Goal: Task Accomplishment & Management: Use online tool/utility

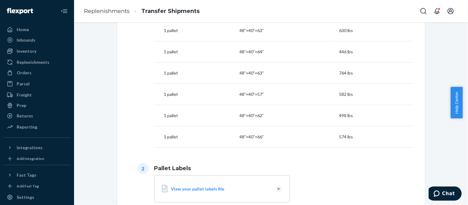
scroll to position [446, 0]
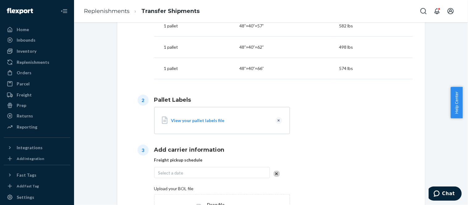
click at [196, 173] on div "Select a date" at bounding box center [212, 172] width 116 height 11
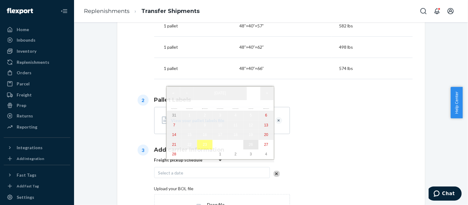
click at [249, 147] on abbr "26" at bounding box center [251, 145] width 4 height 4
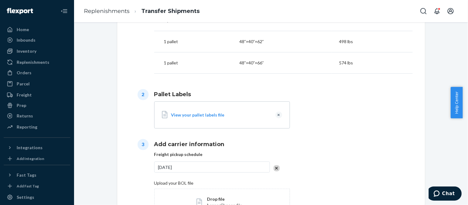
scroll to position [508, 0]
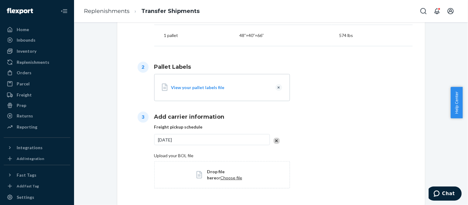
click at [239, 139] on div "[DATE]" at bounding box center [212, 139] width 116 height 11
click at [339, 115] on h1 "Add carrier information" at bounding box center [283, 117] width 259 height 8
click at [279, 86] on button "Clear" at bounding box center [279, 87] width 7 height 7
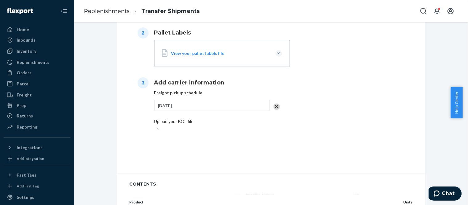
scroll to position [576, 0]
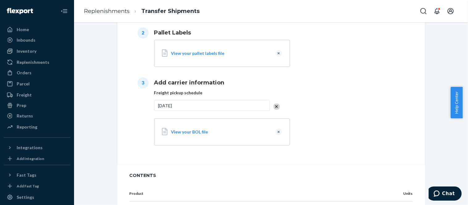
click at [332, 110] on div "Add carrier information Freight pickup schedule [DATE] View your BOL file" at bounding box center [283, 111] width 259 height 76
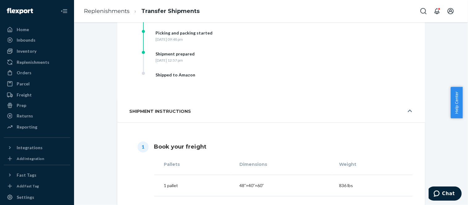
scroll to position [199, 0]
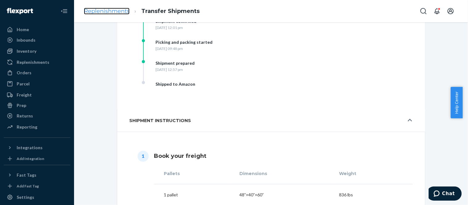
click at [104, 9] on link "Replenishments" at bounding box center [107, 11] width 46 height 7
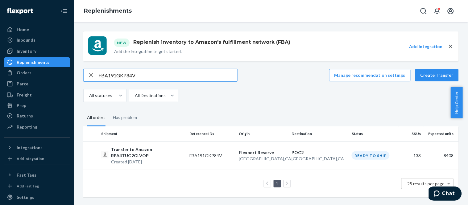
click at [148, 76] on input "FBA191GKP84V" at bounding box center [168, 75] width 139 height 12
paste input "0Z7K5YF"
type input "FBA190Z7K5YF"
click at [171, 159] on p "Transfer to Amazon RPHXQ08XRVCZN" at bounding box center [148, 153] width 74 height 12
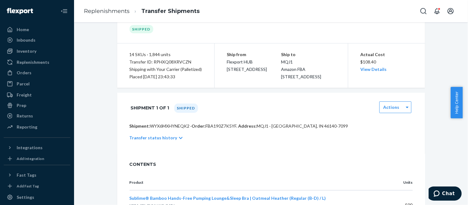
click at [152, 141] on p "Transfer status history" at bounding box center [154, 138] width 48 height 6
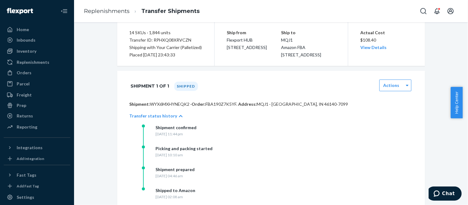
scroll to position [34, 0]
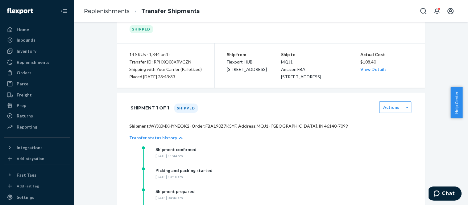
click at [118, 6] on ol "Replenishments Transfer Shipments" at bounding box center [142, 11] width 126 height 18
click at [116, 14] on link "Replenishments" at bounding box center [107, 11] width 46 height 7
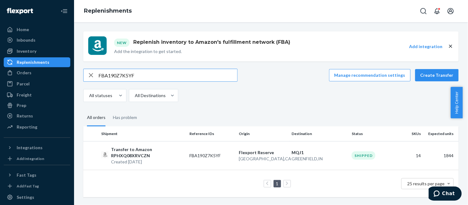
click at [141, 74] on input "FBA190Z7K5YF" at bounding box center [168, 75] width 139 height 12
paste input "83325"
type input "FBA190Z83325"
click at [152, 152] on p "Transfer to Amazon RPI2JVQ5KU27N" at bounding box center [148, 153] width 74 height 12
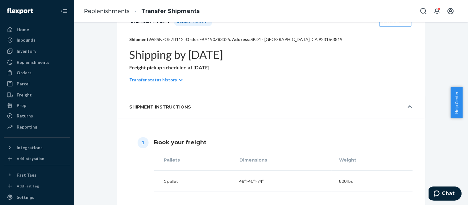
scroll to position [137, 0]
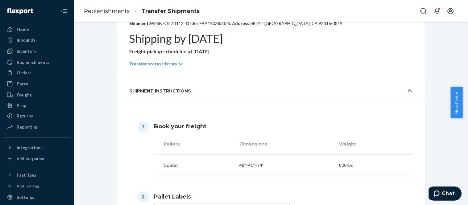
click at [166, 67] on p "Transfer status history" at bounding box center [154, 64] width 48 height 6
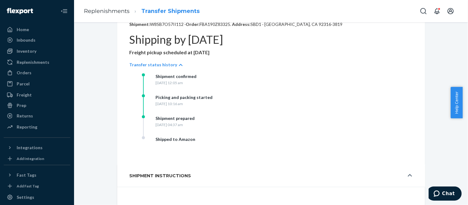
scroll to position [103, 0]
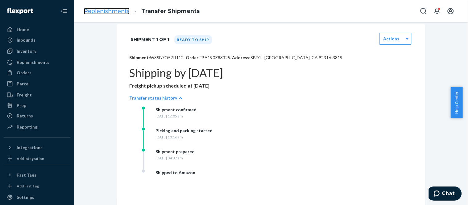
click at [87, 11] on link "Replenishments" at bounding box center [107, 11] width 46 height 7
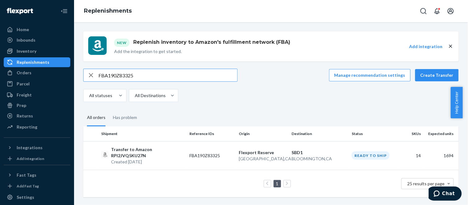
click at [159, 74] on input "FBA190Z83325" at bounding box center [168, 75] width 139 height 12
type input "FBA190Z7591Y"
click at [171, 156] on p "Transfer to Amazon RP7N3KWPQ6D5B" at bounding box center [148, 153] width 74 height 12
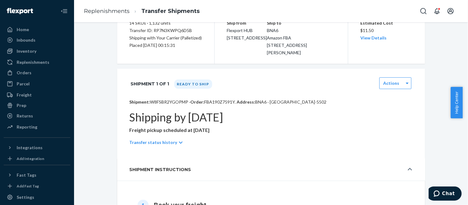
scroll to position [69, 0]
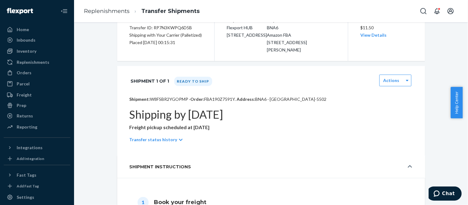
click at [179, 142] on icon at bounding box center [181, 140] width 4 height 4
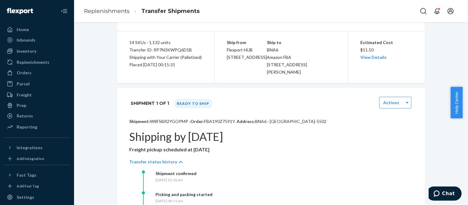
scroll to position [0, 0]
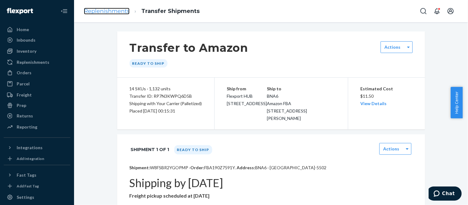
click at [100, 10] on link "Replenishments" at bounding box center [107, 11] width 46 height 7
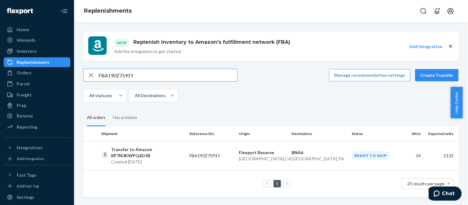
click at [89, 75] on icon "button" at bounding box center [90, 75] width 7 height 12
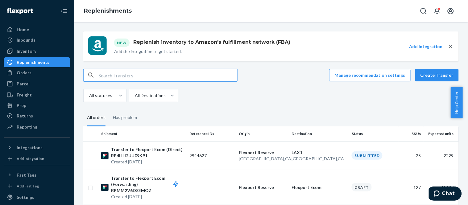
click at [124, 75] on input "text" at bounding box center [168, 75] width 139 height 12
paste input "FBA1914PCSNB"
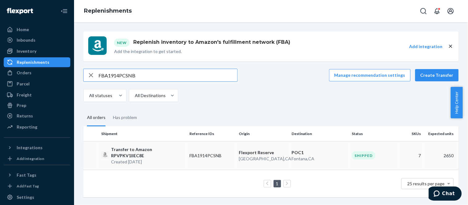
type input "FBA1914PCSNB"
click at [249, 156] on p "[GEOGRAPHIC_DATA] , [GEOGRAPHIC_DATA]" at bounding box center [263, 159] width 48 height 6
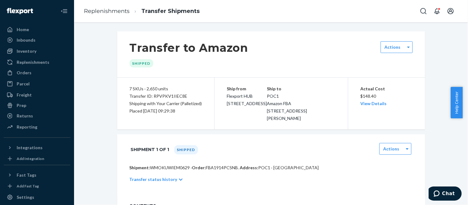
click at [0, 124] on div "Home Inbounds Shipping Plans Problems Inventory Products Branded Packaging Repl…" at bounding box center [37, 102] width 74 height 205
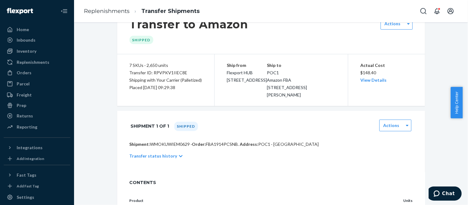
scroll to position [34, 0]
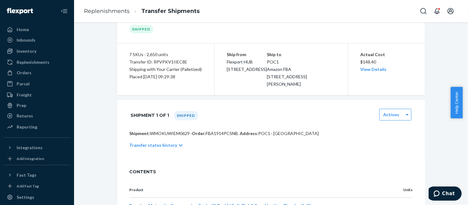
click at [153, 143] on p "Transfer status history" at bounding box center [154, 145] width 48 height 6
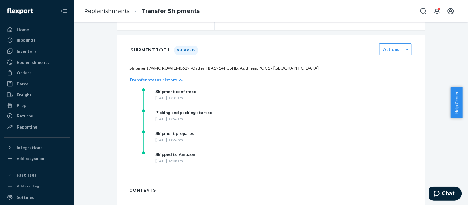
scroll to position [103, 0]
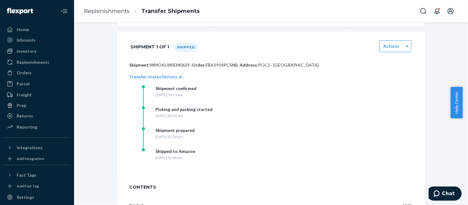
click at [110, 5] on ol "Replenishments Transfer Shipments" at bounding box center [142, 11] width 126 height 18
click at [108, 11] on link "Replenishments" at bounding box center [107, 11] width 46 height 7
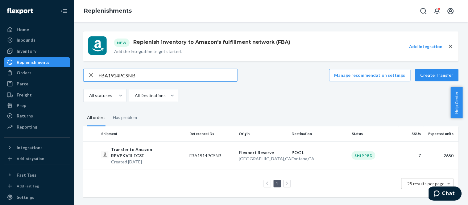
click at [141, 78] on input "FBA1914PCSNB" at bounding box center [168, 75] width 139 height 12
type input "FBA190ZS2RVJ"
click at [160, 155] on p "Transfer to Amazon RPN3BO3L248EB" at bounding box center [148, 153] width 74 height 12
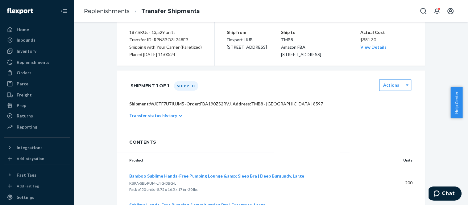
scroll to position [69, 0]
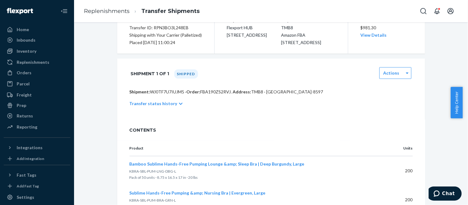
click at [158, 107] on p "Transfer status history" at bounding box center [154, 104] width 48 height 6
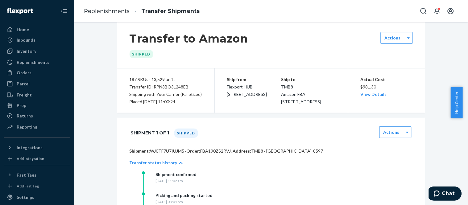
scroll to position [0, 0]
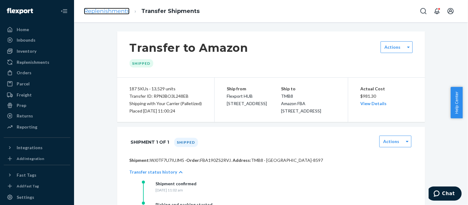
click at [107, 13] on link "Replenishments" at bounding box center [107, 11] width 46 height 7
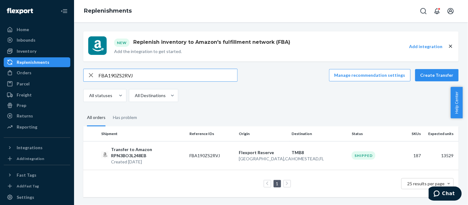
paste input "6988B"
type input "FBA190Z6988B"
click at [212, 161] on td "FBA190Z6988B" at bounding box center [211, 155] width 49 height 29
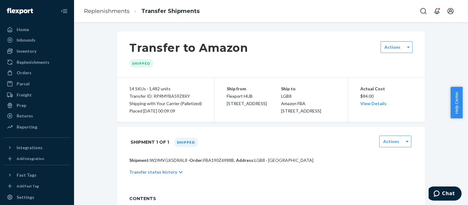
drag, startPoint x: 162, startPoint y: 180, endPoint x: 171, endPoint y: 171, distance: 12.2
click at [162, 175] on p "Transfer status history" at bounding box center [154, 172] width 48 height 6
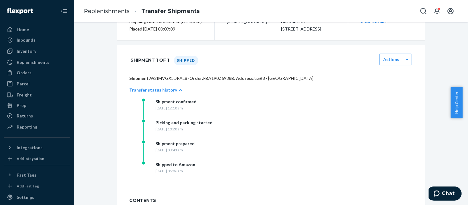
scroll to position [103, 0]
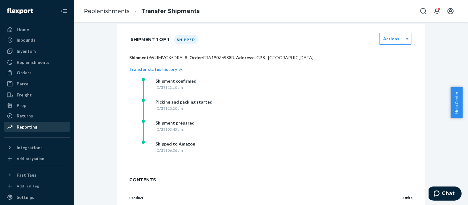
click at [30, 127] on div "Reporting" at bounding box center [27, 127] width 21 height 6
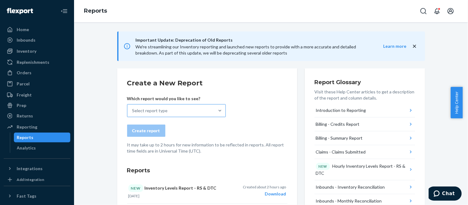
click at [144, 107] on div "Select report type" at bounding box center [171, 111] width 87 height 12
click at [133, 108] on input "Select report type" at bounding box center [132, 111] width 1 height 6
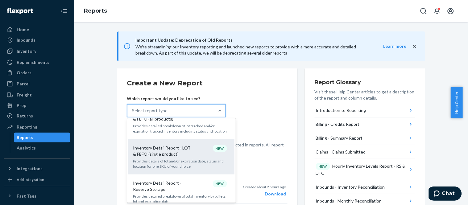
scroll to position [377, 0]
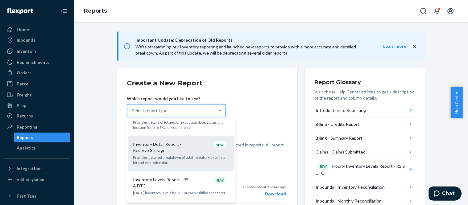
click at [187, 155] on p "Provides detailed breakdown of total inventory by pallets, lot and expiration d…" at bounding box center [181, 160] width 96 height 11
click at [133, 114] on input "option Inventory Detail Report - Reserve Storage focused, 14 of 32. 32 results …" at bounding box center [132, 111] width 1 height 6
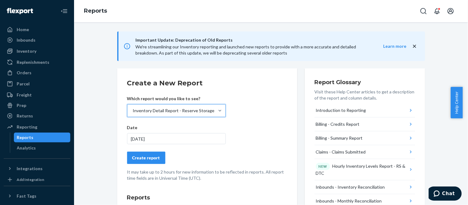
click at [184, 137] on div "[DATE]" at bounding box center [176, 138] width 99 height 11
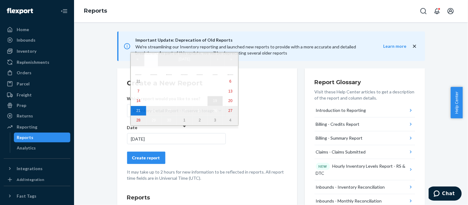
click at [213, 103] on abbr "19" at bounding box center [215, 101] width 4 height 4
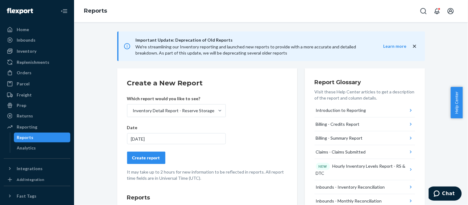
click at [150, 161] on div "Create report" at bounding box center [146, 158] width 28 height 6
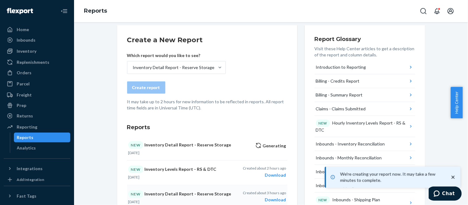
scroll to position [103, 0]
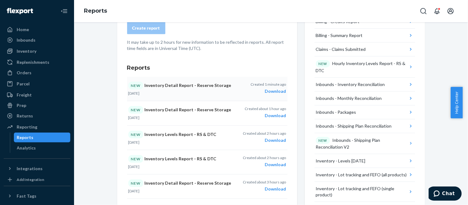
click at [273, 93] on div "Download" at bounding box center [269, 91] width 36 height 6
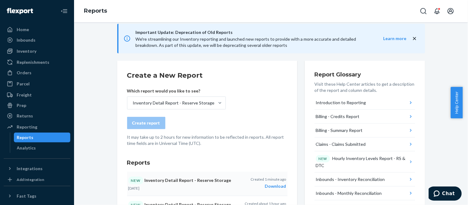
scroll to position [0, 0]
